Goal: Information Seeking & Learning: Learn about a topic

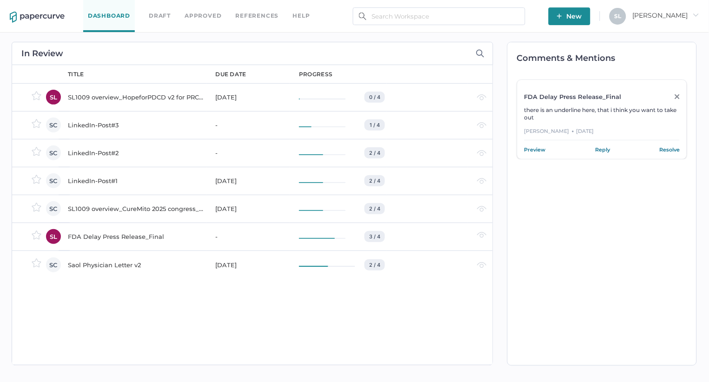
click at [101, 235] on div "FDA Delay Press Release_Final" at bounding box center [136, 236] width 137 height 11
click at [111, 261] on div "Saol Physician Letter v2" at bounding box center [136, 264] width 137 height 11
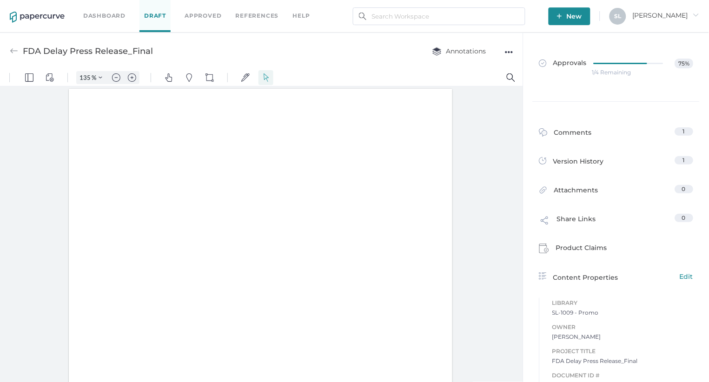
type input "135"
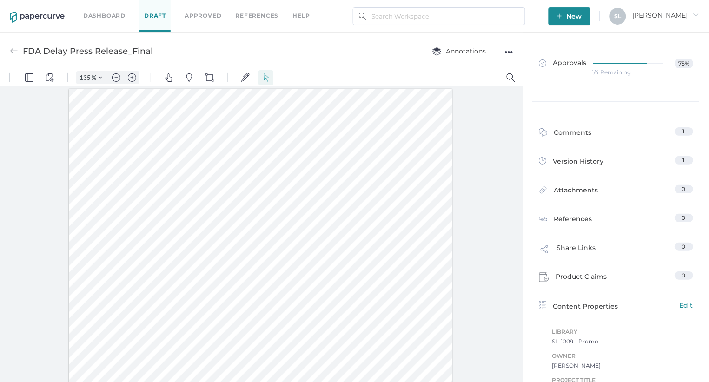
click at [14, 51] on img at bounding box center [14, 51] width 8 height 8
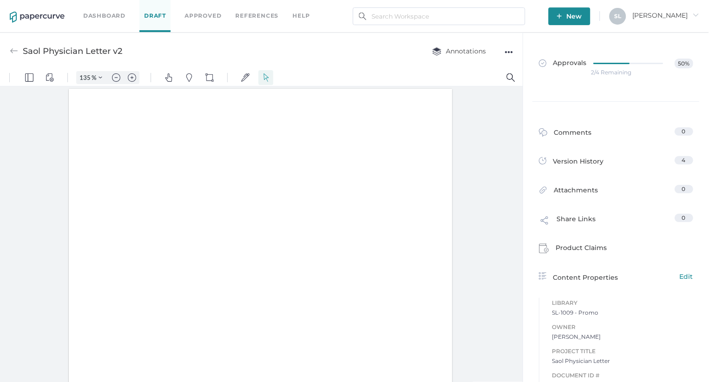
type input "135"
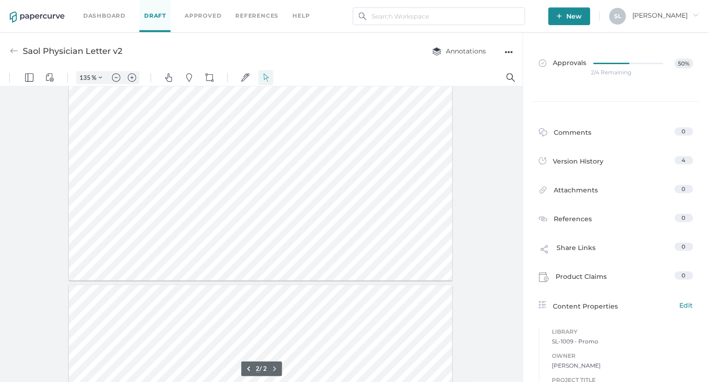
type input "1"
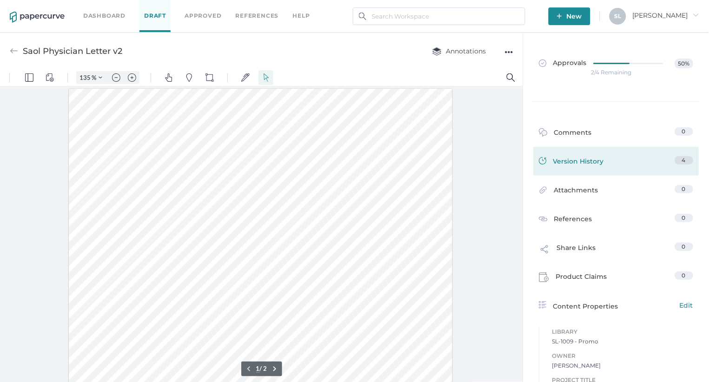
click at [582, 165] on div "Version History" at bounding box center [571, 162] width 65 height 13
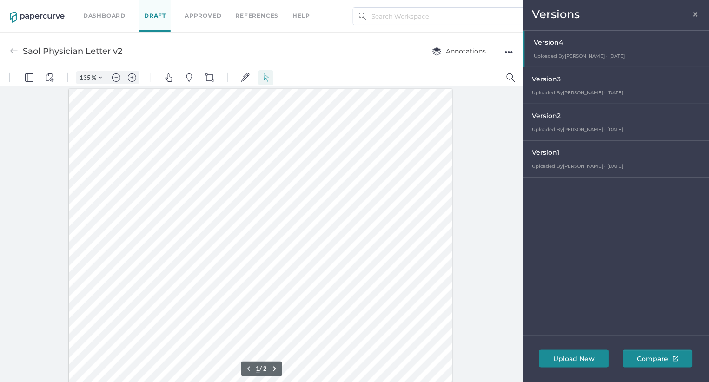
click at [565, 154] on div "Version 1" at bounding box center [618, 153] width 172 height 13
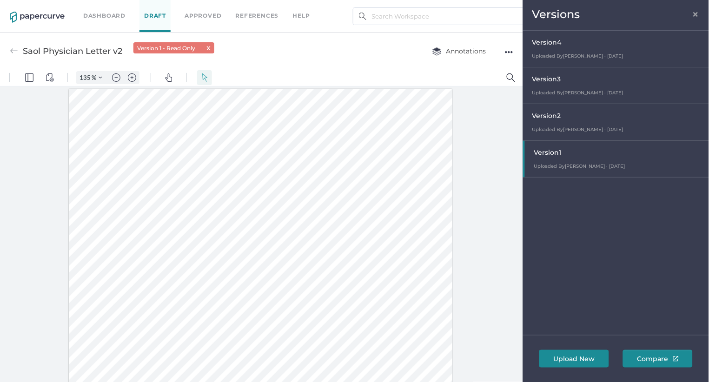
click at [576, 120] on div "Version 2" at bounding box center [618, 117] width 172 height 13
click at [563, 86] on div "Version 3" at bounding box center [618, 80] width 172 height 13
click at [551, 42] on span "Version 4" at bounding box center [546, 42] width 29 height 8
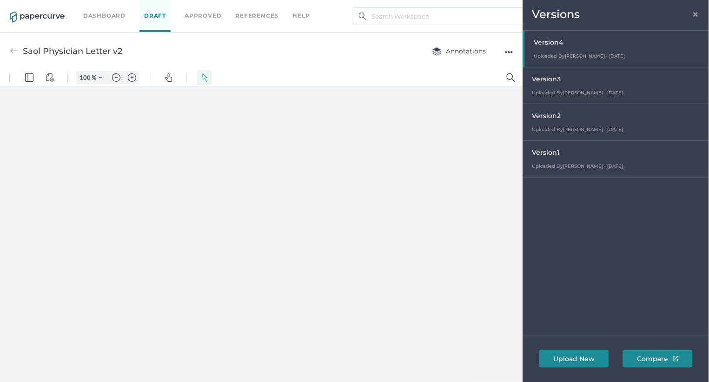
type input "135"
click at [697, 13] on span "×" at bounding box center [695, 12] width 7 height 7
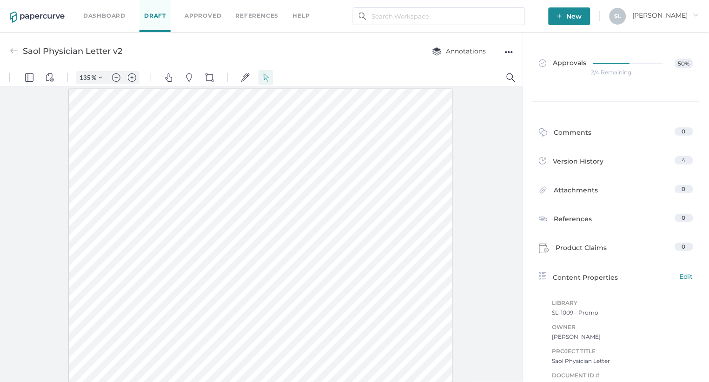
click at [13, 47] on img at bounding box center [14, 51] width 8 height 8
click at [13, 52] on img at bounding box center [14, 51] width 8 height 8
click at [97, 15] on link "Dashboard" at bounding box center [104, 16] width 42 height 10
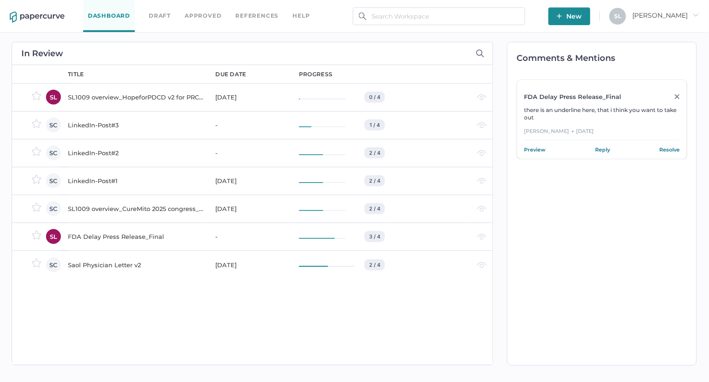
click at [197, 17] on link "Approved" at bounding box center [203, 16] width 37 height 10
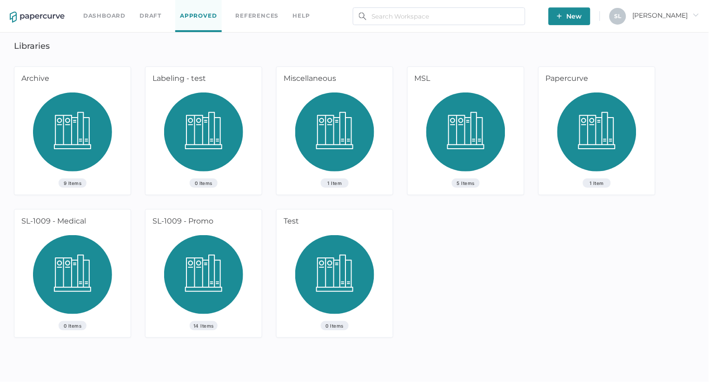
click at [238, 236] on img at bounding box center [203, 278] width 79 height 86
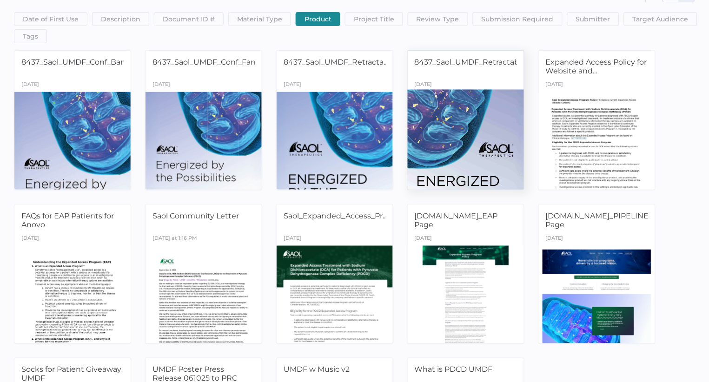
scroll to position [61, 0]
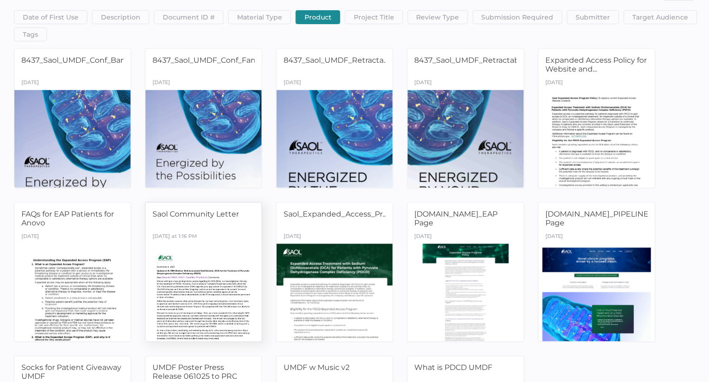
click at [190, 244] on div at bounding box center [204, 292] width 122 height 103
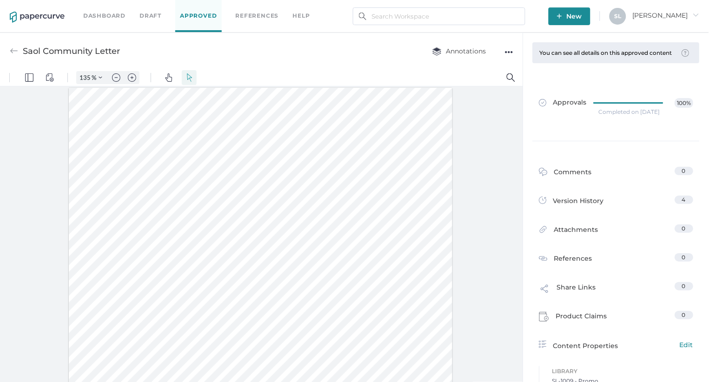
scroll to position [0, 0]
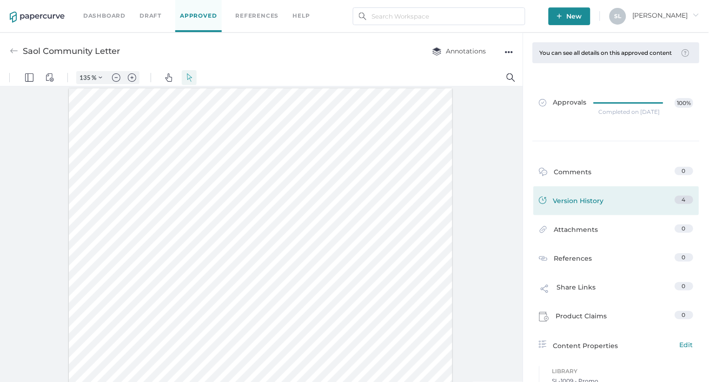
click at [576, 196] on div "Version History" at bounding box center [571, 202] width 65 height 13
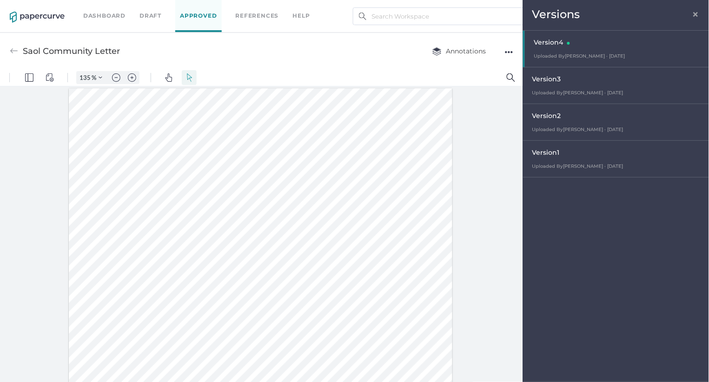
click at [556, 156] on div "Version 1" at bounding box center [618, 153] width 172 height 13
click at [559, 117] on span "Version 2" at bounding box center [546, 116] width 29 height 8
click at [557, 85] on div "Version 3" at bounding box center [618, 80] width 172 height 13
type input "135"
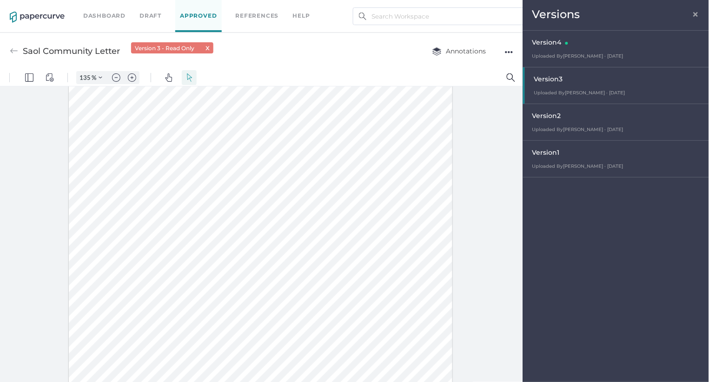
scroll to position [116, 0]
click at [100, 16] on link "Dashboard" at bounding box center [104, 16] width 42 height 10
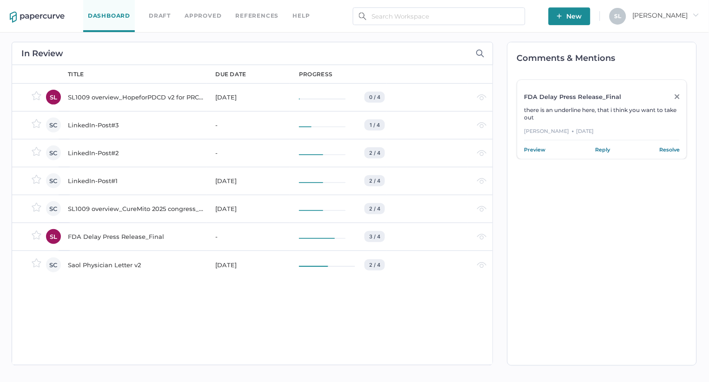
click at [117, 264] on div "Saol Physician Letter v2" at bounding box center [136, 264] width 137 height 11
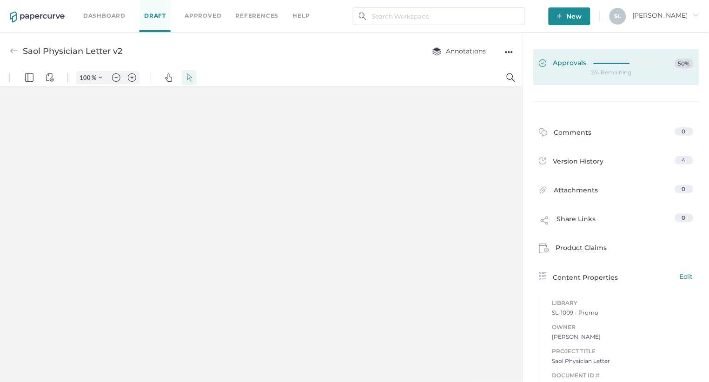
type input "135"
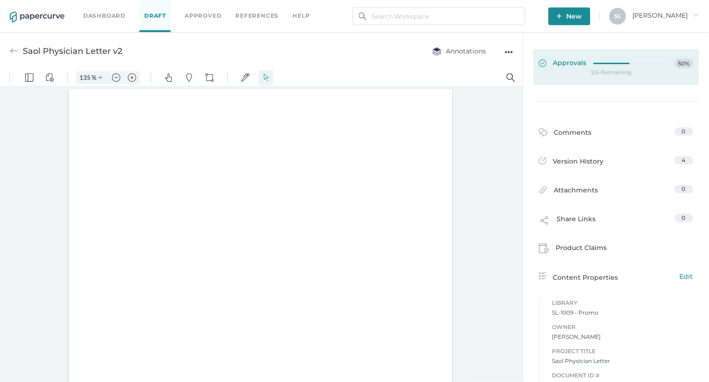
scroll to position [1, 0]
click at [562, 62] on span "Approvals" at bounding box center [563, 64] width 48 height 10
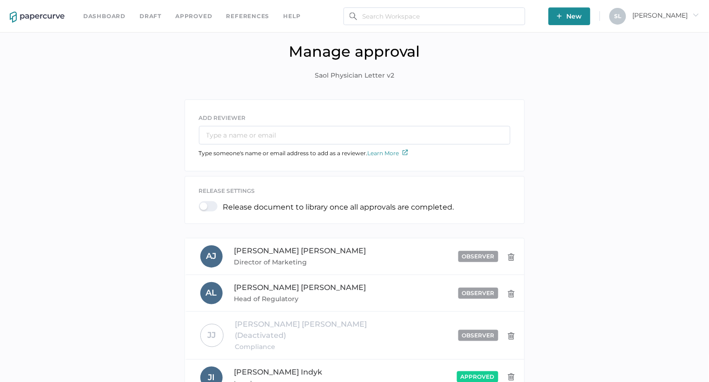
click at [117, 13] on link "Dashboard" at bounding box center [104, 16] width 42 height 10
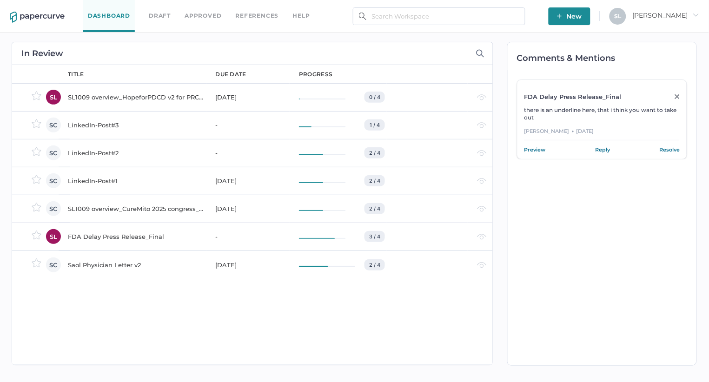
click at [126, 232] on div "FDA Delay Press Release_Final" at bounding box center [136, 236] width 137 height 11
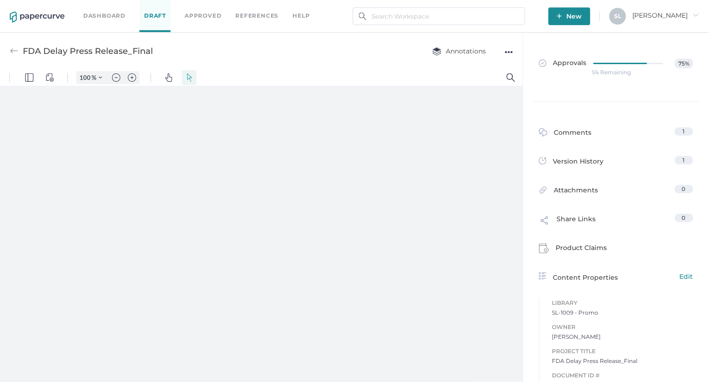
type input "135"
click at [287, 214] on div at bounding box center [261, 336] width 384 height 497
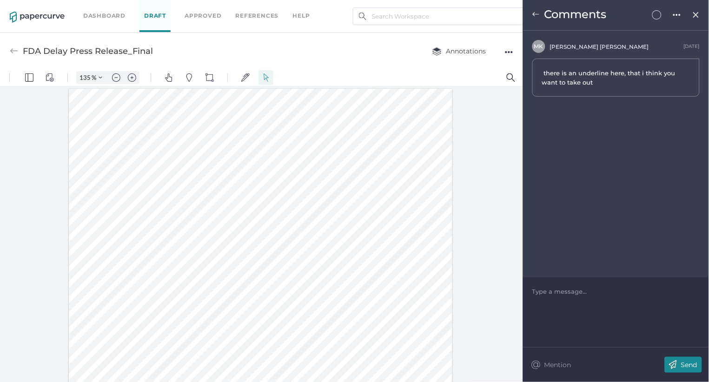
click at [696, 13] on img at bounding box center [696, 14] width 8 height 7
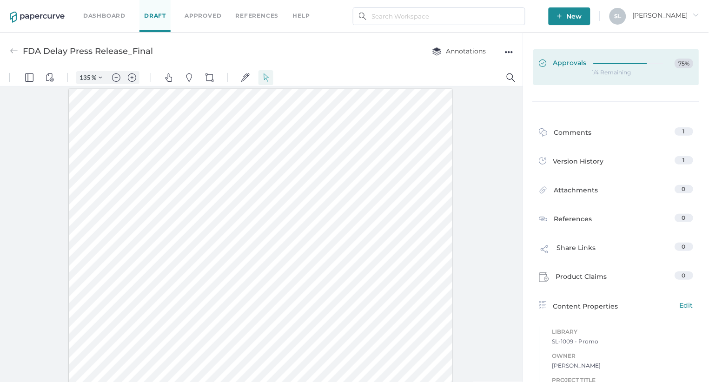
click at [569, 60] on span "Approvals" at bounding box center [563, 64] width 48 height 10
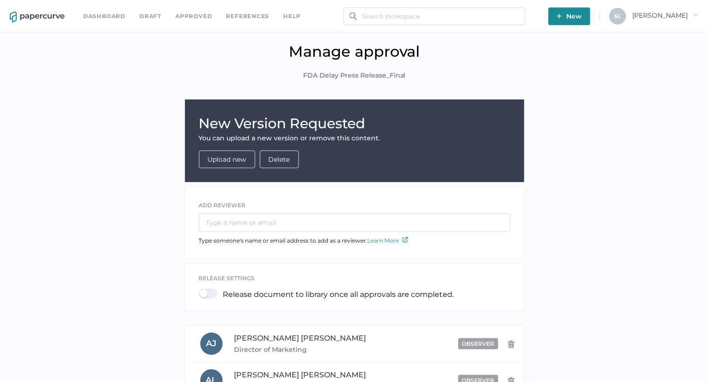
click at [104, 14] on link "Dashboard" at bounding box center [104, 16] width 42 height 10
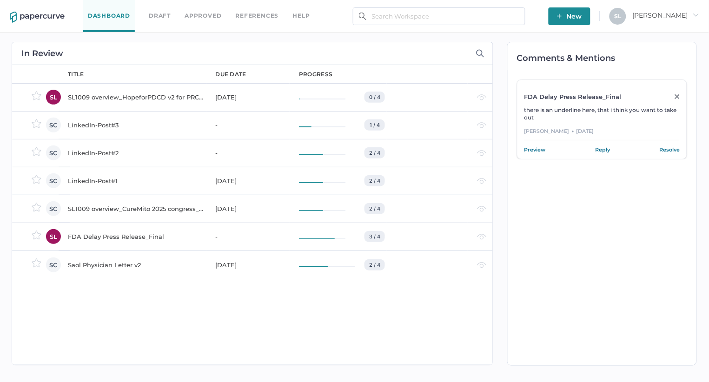
click at [135, 98] on div "SL1009 overview_HopeforPDCD v2 for PRC 11Sep2025" at bounding box center [136, 97] width 137 height 11
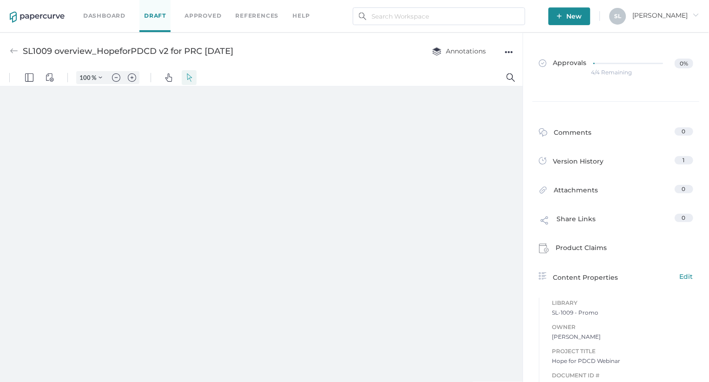
type input "135"
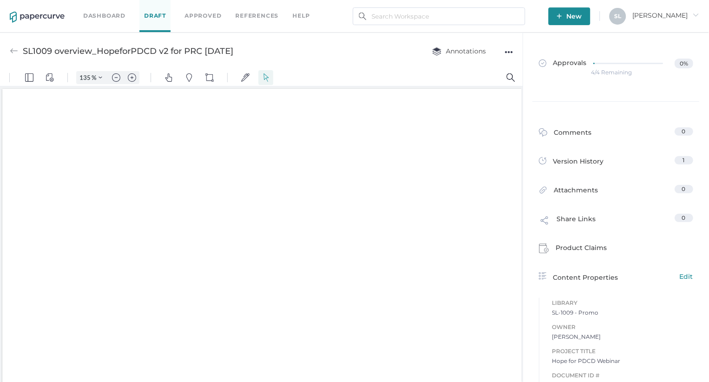
click at [233, 51] on div "SL1009 overview_HopeforPDCD v2 for PRC 11Sep2025" at bounding box center [128, 51] width 211 height 18
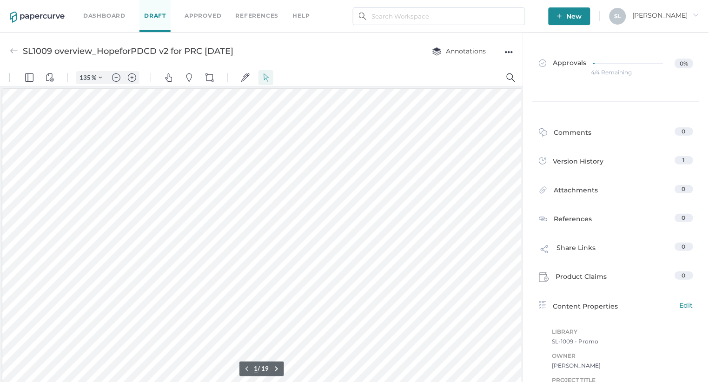
drag, startPoint x: 250, startPoint y: 51, endPoint x: 23, endPoint y: 53, distance: 227.4
click at [23, 53] on div "SL1009 overview_HopeforPDCD v2 for PRC 11Sep2025 Annotations ●●●" at bounding box center [261, 51] width 523 height 37
copy div "SL1009 overview_HopeforPDCD v2 for PRC 11Sep2025"
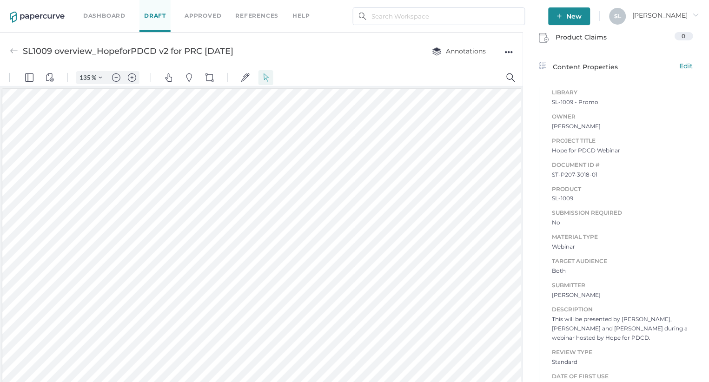
scroll to position [239, 0]
drag, startPoint x: 576, startPoint y: 317, endPoint x: 674, endPoint y: 324, distance: 98.3
click at [674, 324] on span "This will be presented by Dave, Sharon and Kyle during a webinar hosted by Hope…" at bounding box center [623, 330] width 141 height 28
copy span "be presented by Dave, Sharon and Kyle during a webinar hosted by Hope for PDCD"
click at [100, 14] on link "Dashboard" at bounding box center [104, 16] width 42 height 10
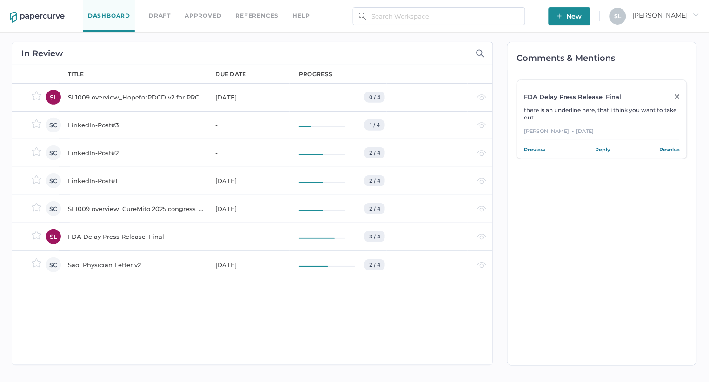
click at [99, 181] on div "LinkedIn-Post#1" at bounding box center [136, 180] width 137 height 11
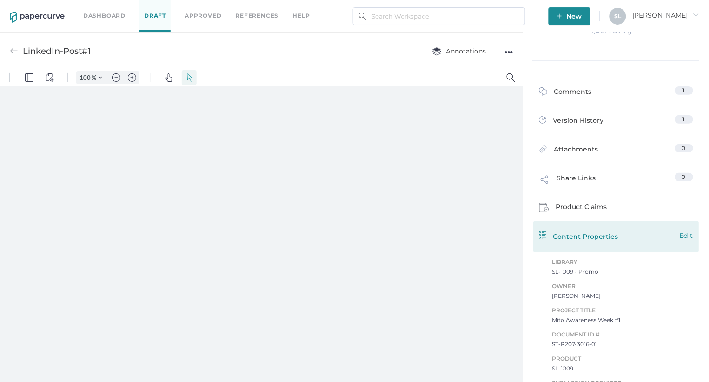
type input "135"
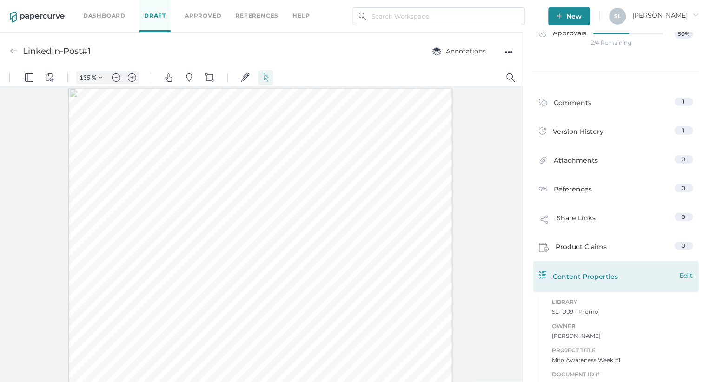
scroll to position [20, 0]
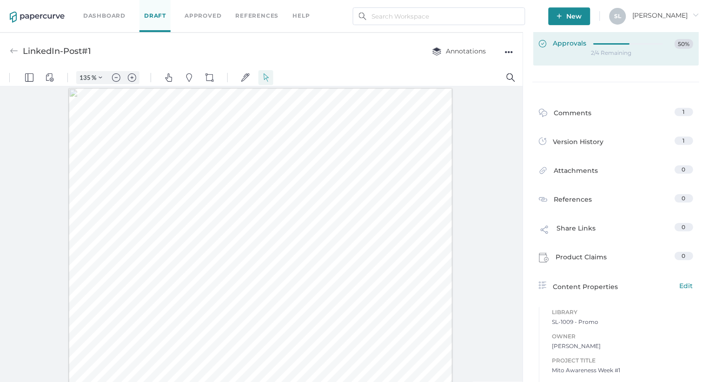
click at [567, 42] on span "Approvals" at bounding box center [563, 44] width 48 height 10
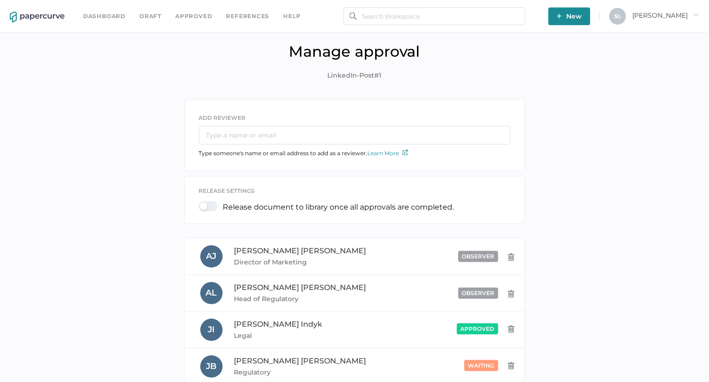
click at [107, 13] on link "Dashboard" at bounding box center [104, 16] width 42 height 10
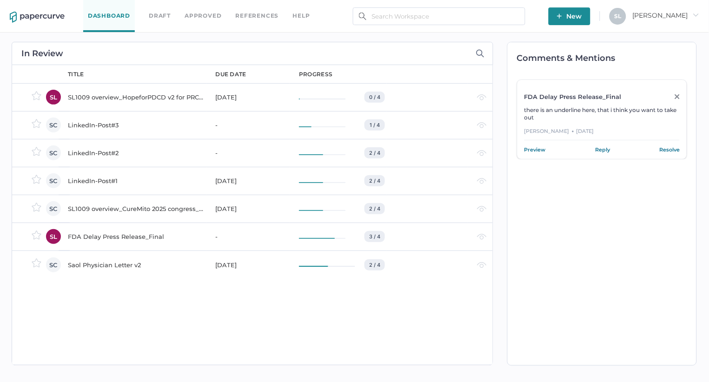
click at [102, 180] on div "LinkedIn-Post#1" at bounding box center [136, 180] width 137 height 11
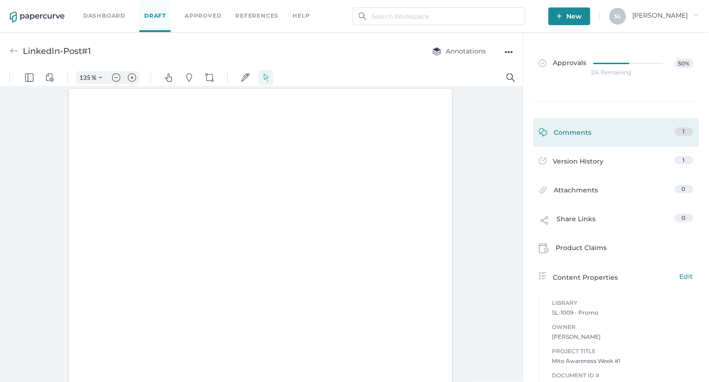
type input "135"
click at [582, 128] on div "Comments" at bounding box center [565, 134] width 53 height 14
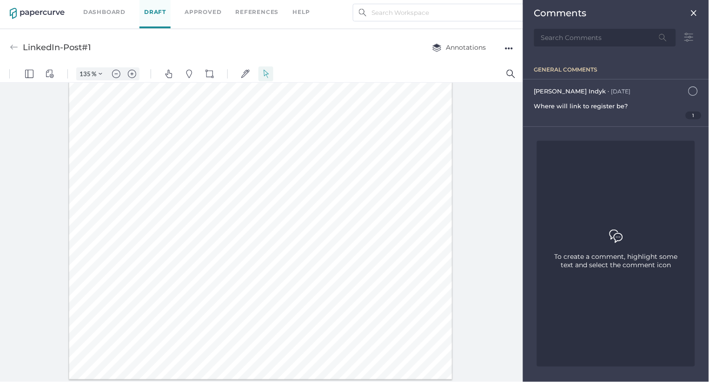
scroll to position [89, 0]
click at [103, 10] on link "Dashboard" at bounding box center [104, 12] width 42 height 10
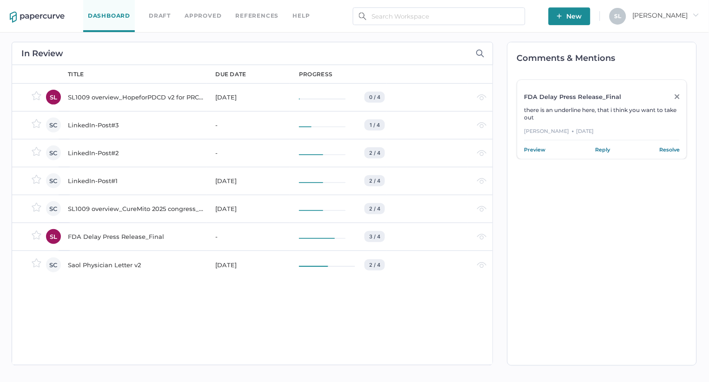
click at [124, 207] on div "SL1009 overview_CureMito 2025 congress_for PRC" at bounding box center [136, 208] width 137 height 11
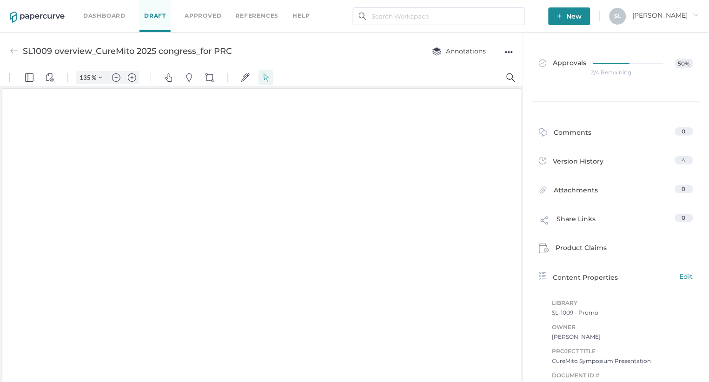
type input "135"
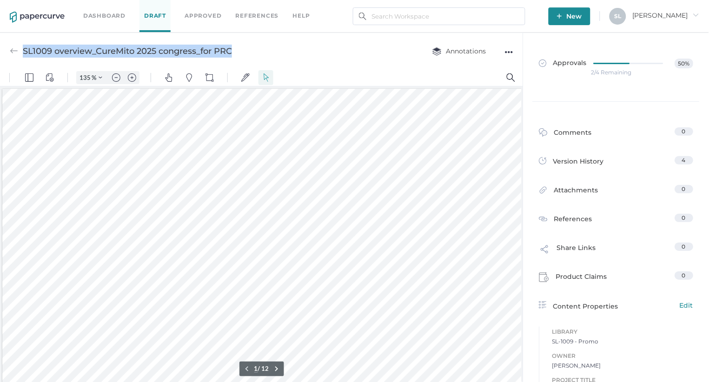
drag, startPoint x: 234, startPoint y: 51, endPoint x: 54, endPoint y: 40, distance: 180.3
click at [54, 40] on div "SL1009 overview_CureMito 2025 congress_for PRC Annotations ●●●" at bounding box center [261, 51] width 523 height 37
copy div "SL1009 overview_CureMito 2025 congress_for PRC"
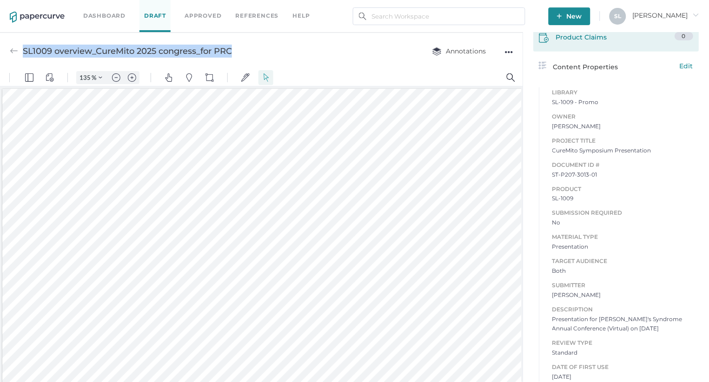
scroll to position [239, 0]
drag, startPoint x: 554, startPoint y: 318, endPoint x: 677, endPoint y: 324, distance: 123.4
click at [677, 324] on span "Presentation for [PERSON_NAME]'s Syndrome Annual Conference (Virtual) on [DATE]" at bounding box center [623, 325] width 141 height 19
copy span "Presentation for [PERSON_NAME]'s Syndrome Annual Conference (Virtual) on [DATE]"
click at [107, 15] on link "Dashboard" at bounding box center [104, 16] width 42 height 10
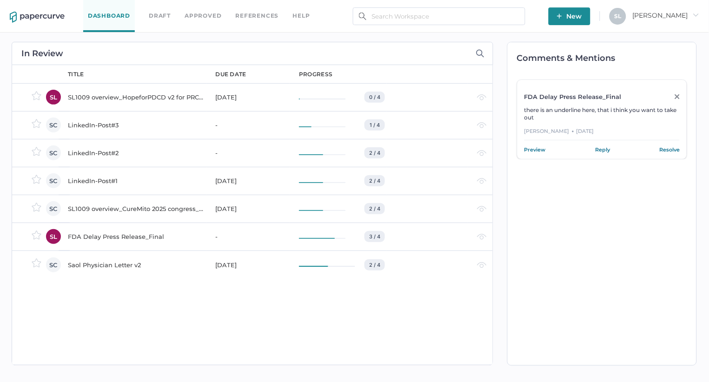
click at [157, 206] on div "SL1009 overview_CureMito 2025 congress_for PRC" at bounding box center [136, 208] width 137 height 11
click at [114, 92] on div "SL1009 overview_HopeforPDCD v2 for PRC [DATE]" at bounding box center [136, 97] width 137 height 11
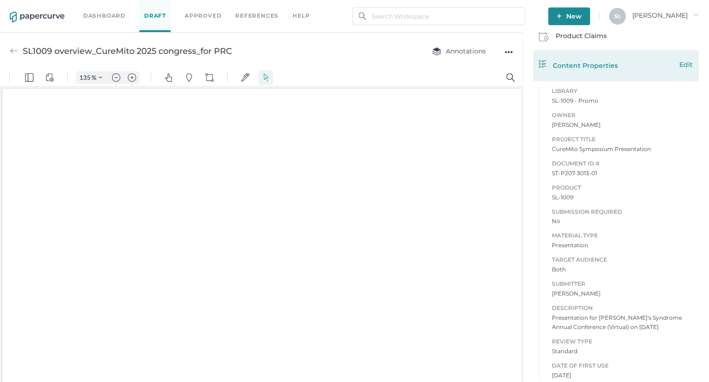
type input "135"
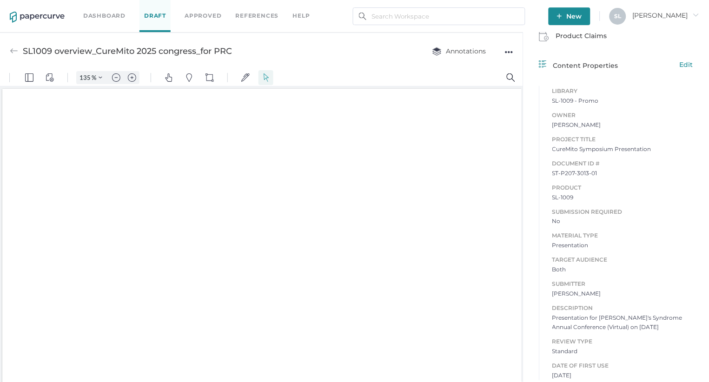
scroll to position [210, 0]
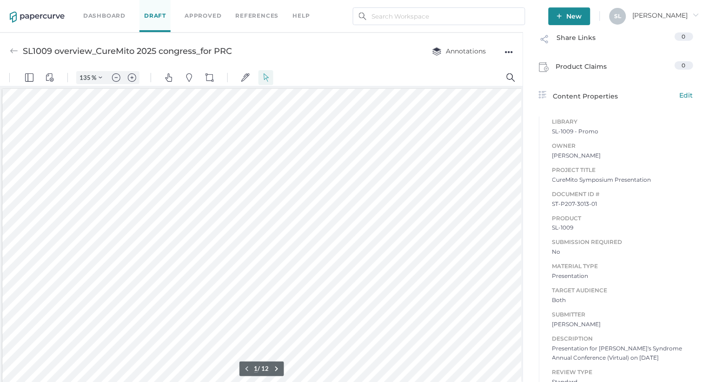
click at [11, 50] on img at bounding box center [14, 51] width 8 height 8
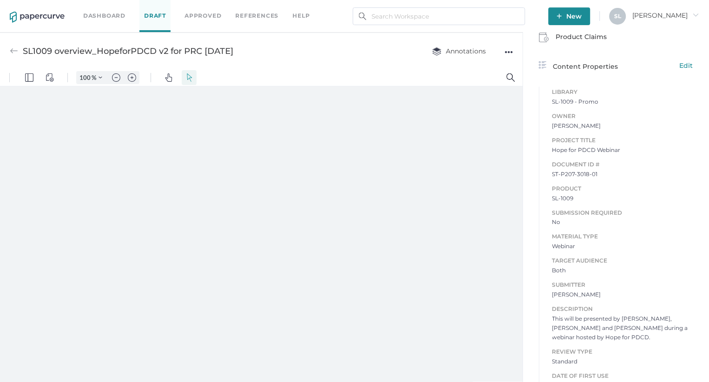
type input "135"
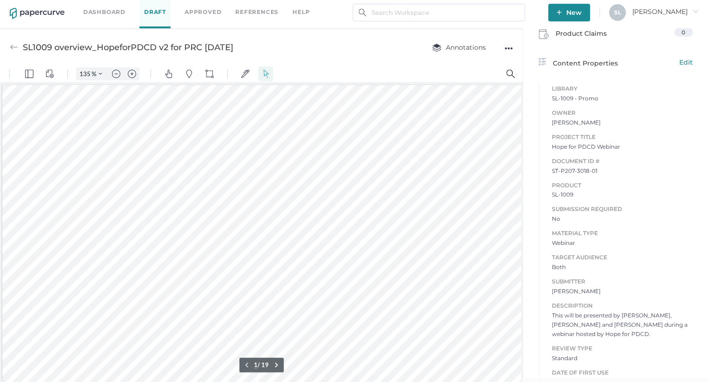
scroll to position [239, 0]
click at [101, 11] on link "Dashboard" at bounding box center [104, 12] width 42 height 10
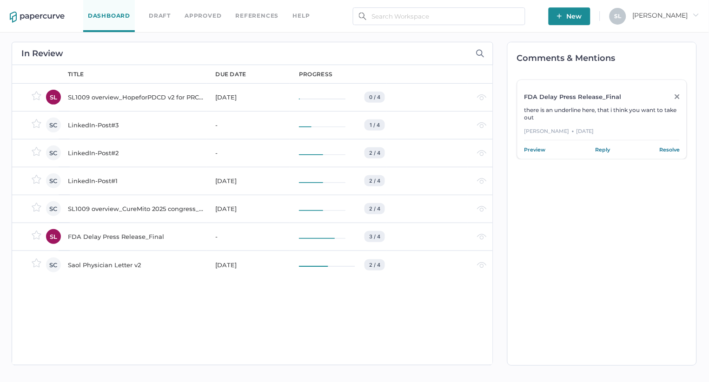
click at [106, 181] on div "LinkedIn-Post#1" at bounding box center [136, 180] width 137 height 11
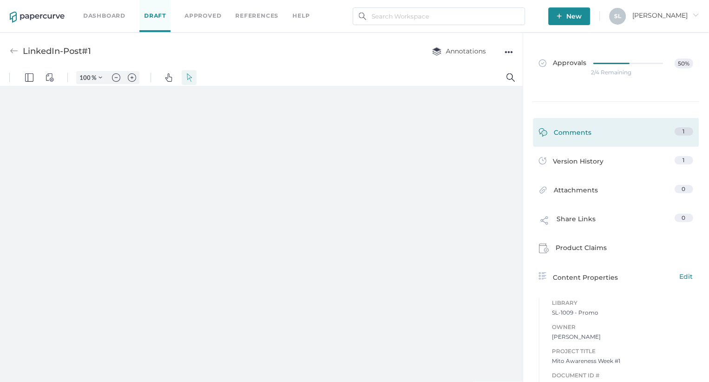
type input "135"
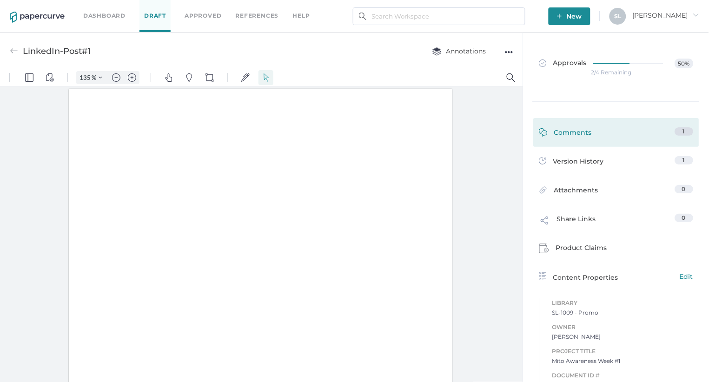
scroll to position [0, 0]
click at [569, 133] on div "Comments" at bounding box center [565, 134] width 53 height 14
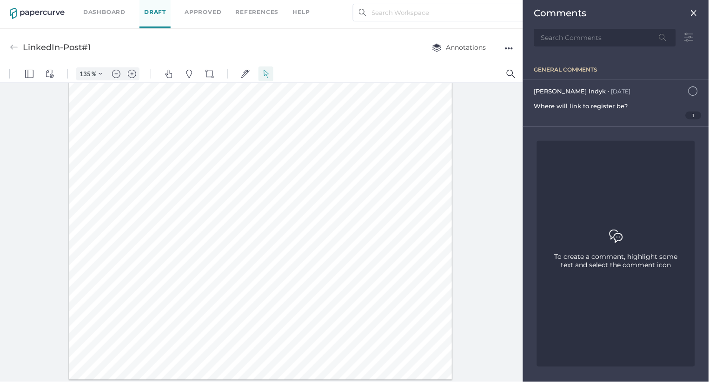
scroll to position [89, 0]
click at [692, 14] on img at bounding box center [694, 12] width 7 height 7
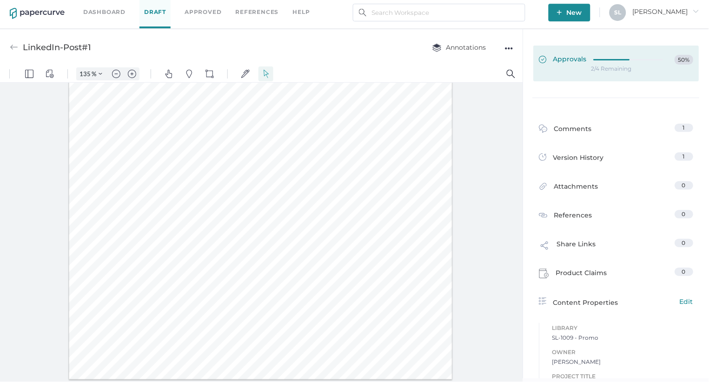
scroll to position [0, 0]
click at [566, 60] on span "Approvals" at bounding box center [563, 60] width 48 height 10
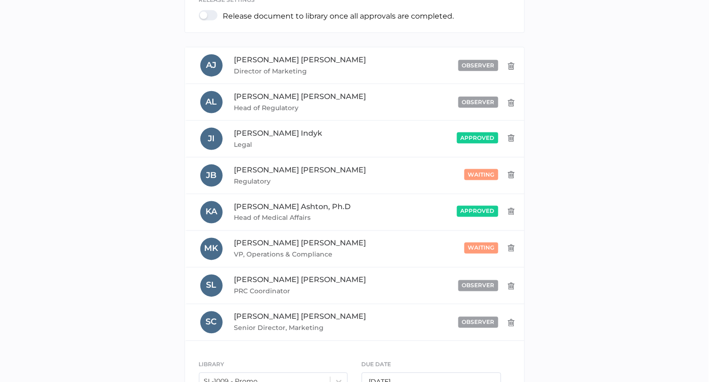
scroll to position [194, 0]
